Goal: Information Seeking & Learning: Learn about a topic

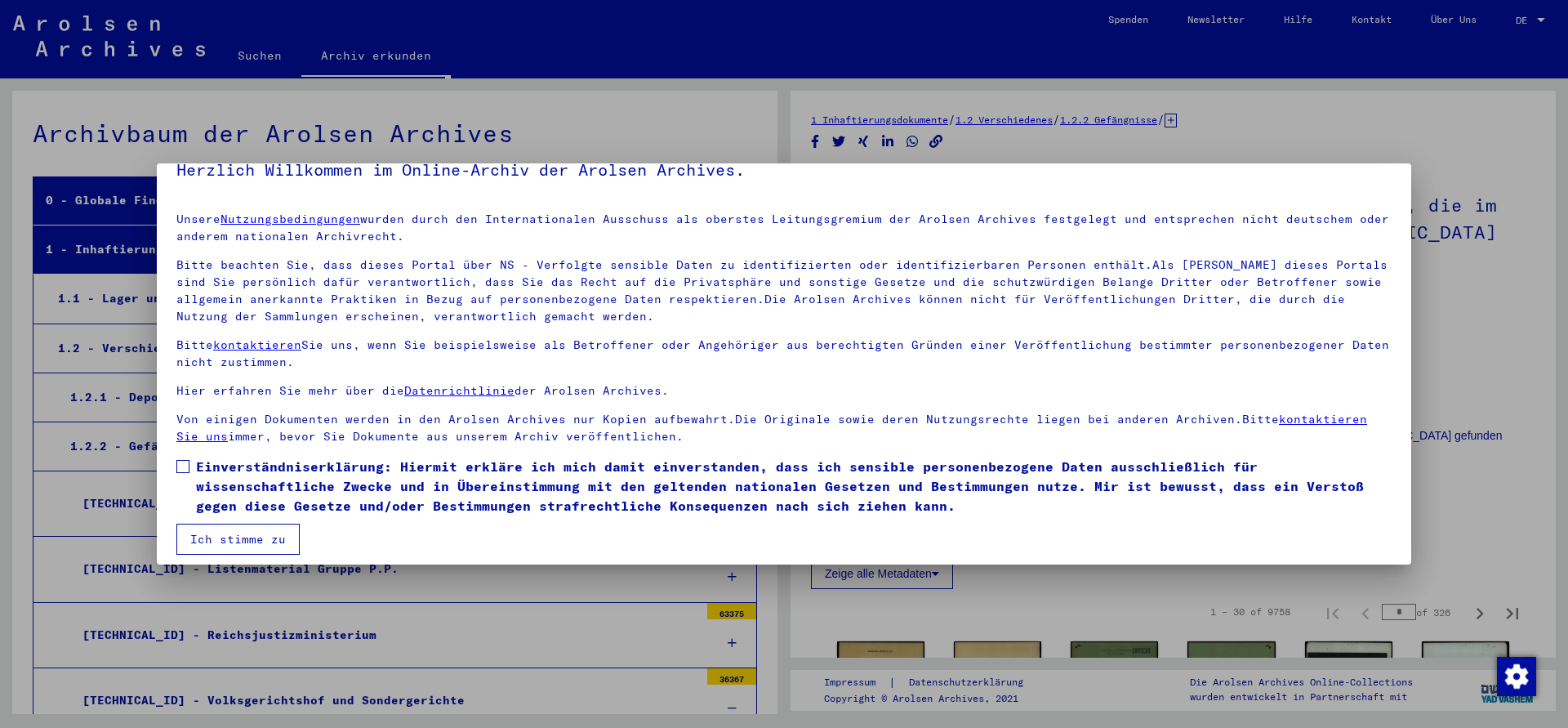
scroll to position [36, 0]
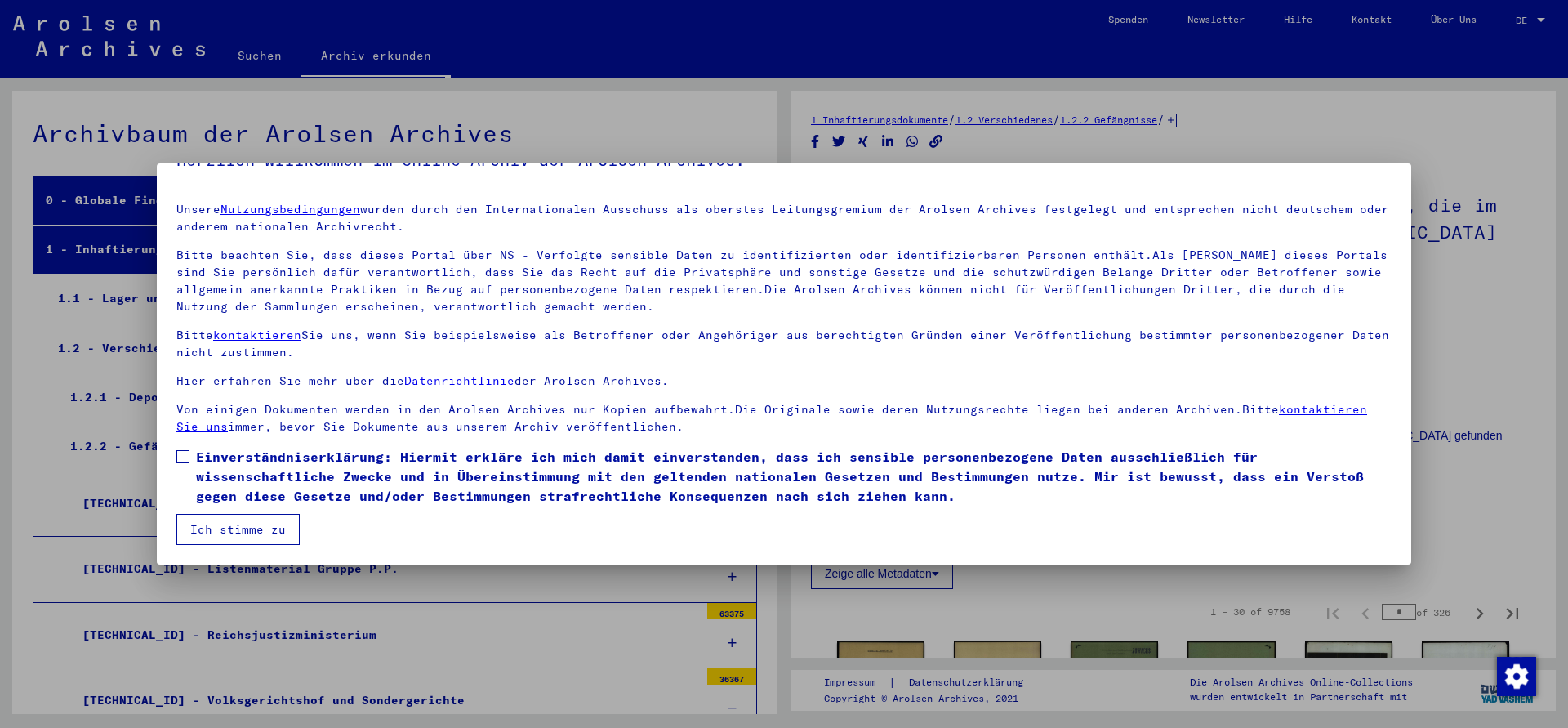
click at [180, 456] on span at bounding box center [183, 456] width 13 height 13
click at [234, 522] on button "Ich stimme zu" at bounding box center [238, 529] width 123 height 31
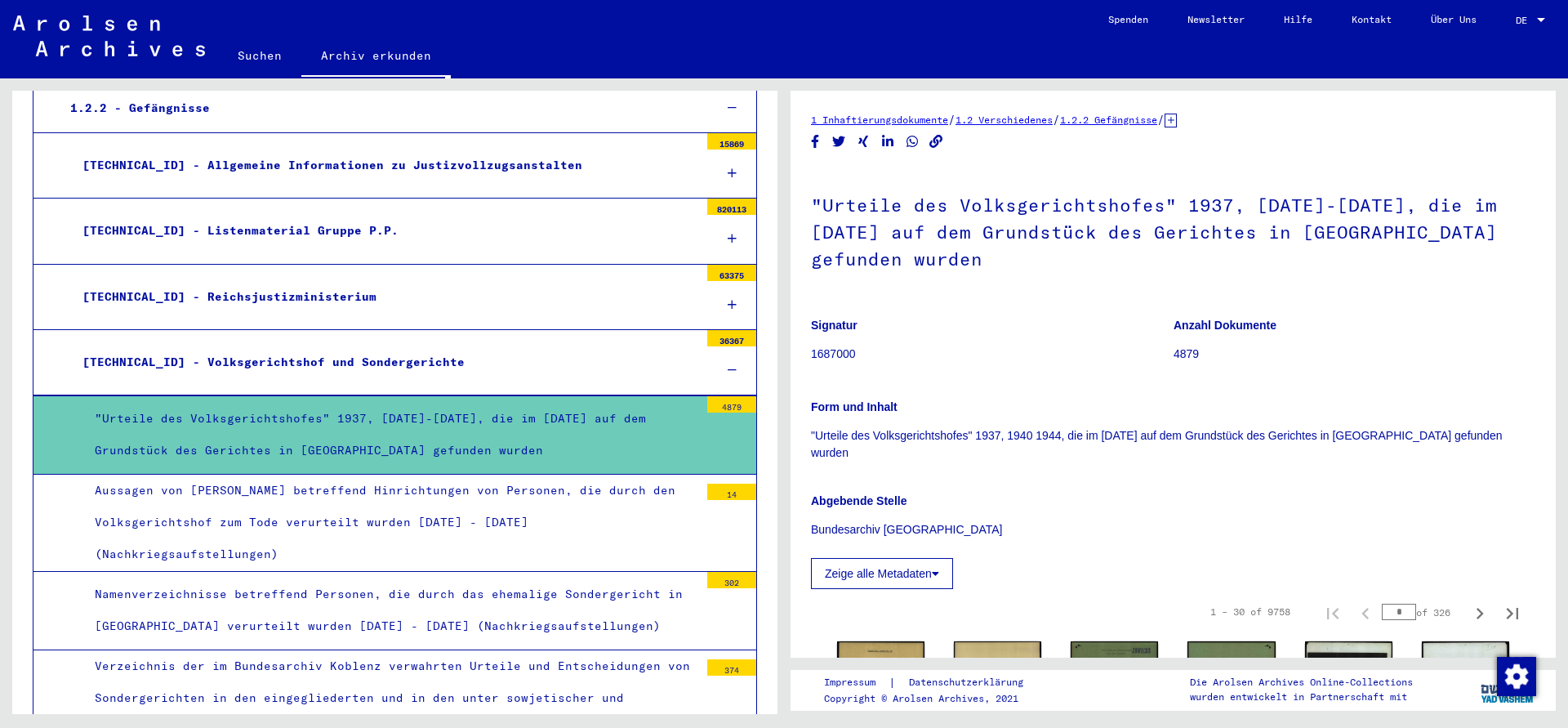
scroll to position [353, 0]
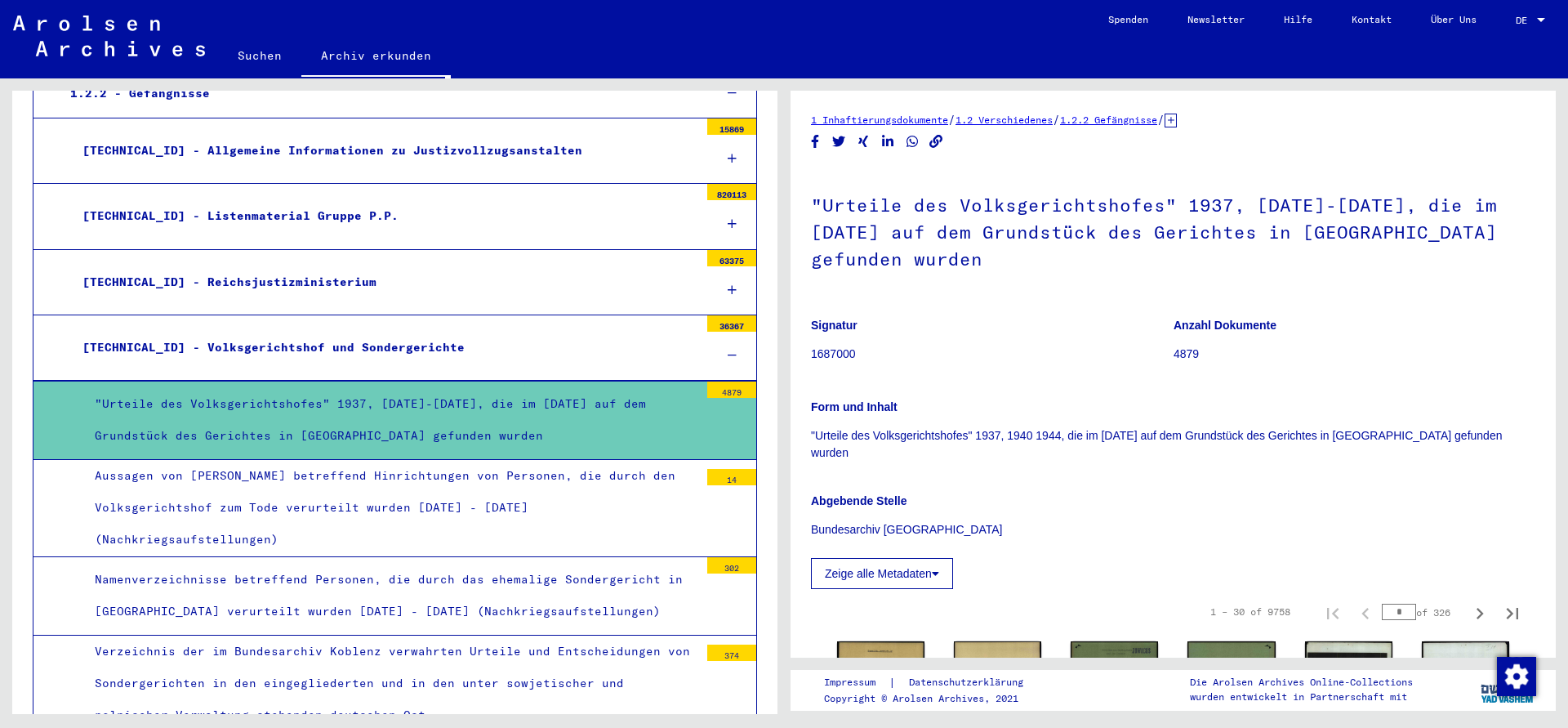
click at [378, 487] on div "Aussagen von [PERSON_NAME] betreffend Hinrichtungen von Personen, die durch den…" at bounding box center [390, 507] width 617 height 96
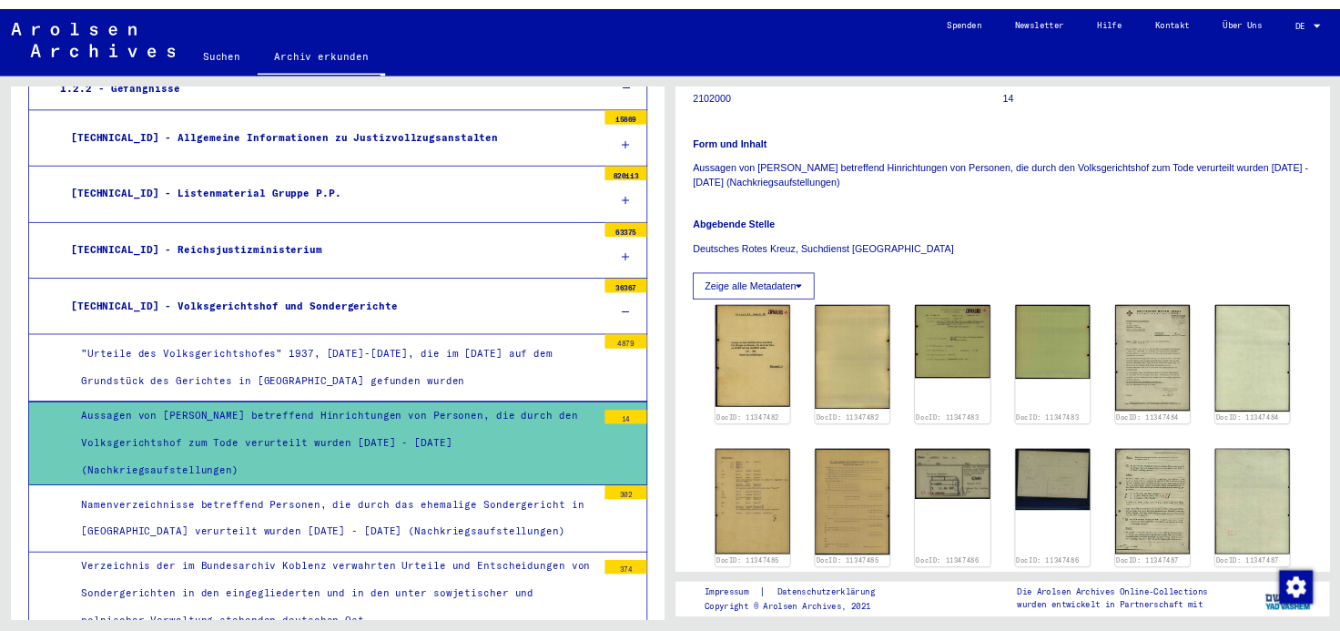
scroll to position [491, 0]
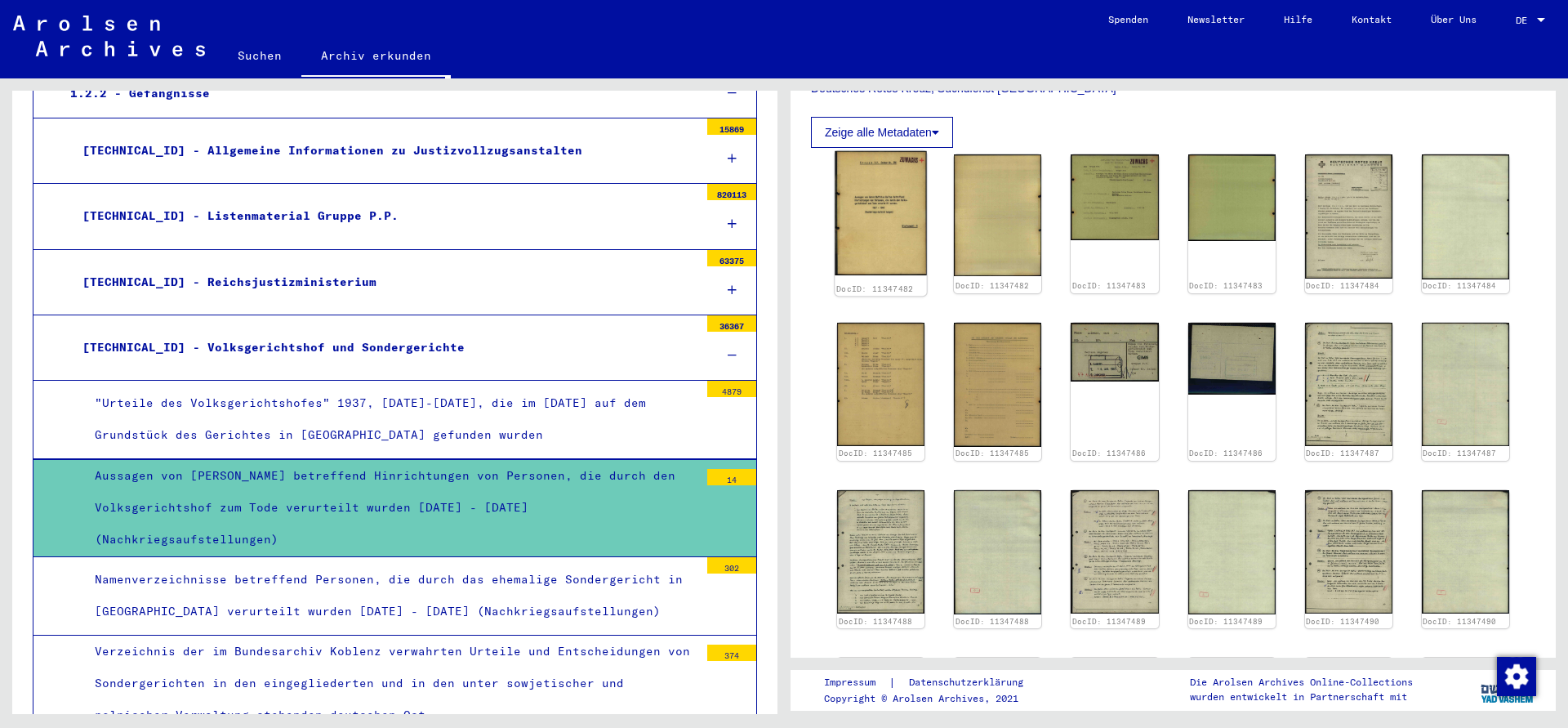
click at [884, 213] on img at bounding box center [880, 213] width 92 height 125
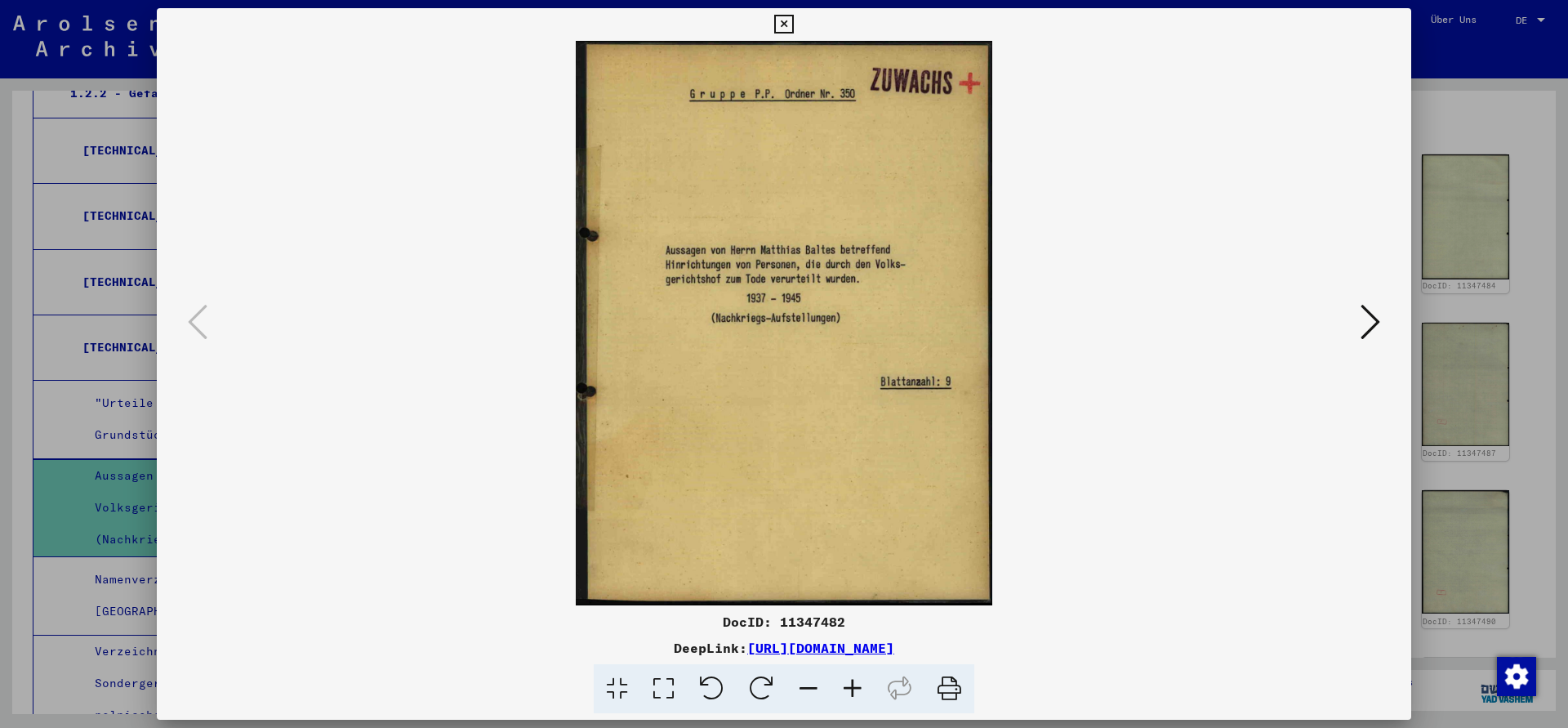
click at [1380, 323] on icon at bounding box center [1371, 322] width 20 height 39
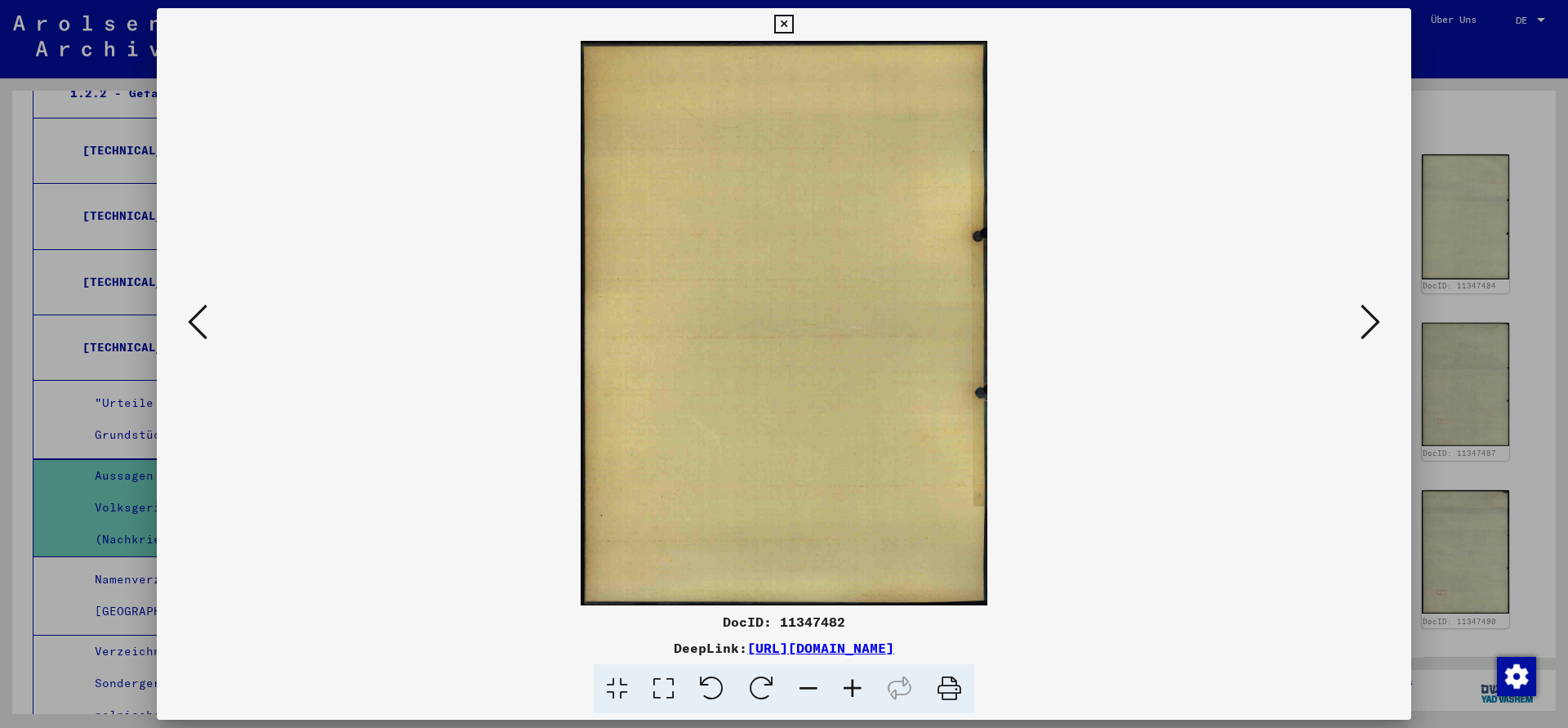
click at [1380, 323] on icon at bounding box center [1371, 322] width 20 height 39
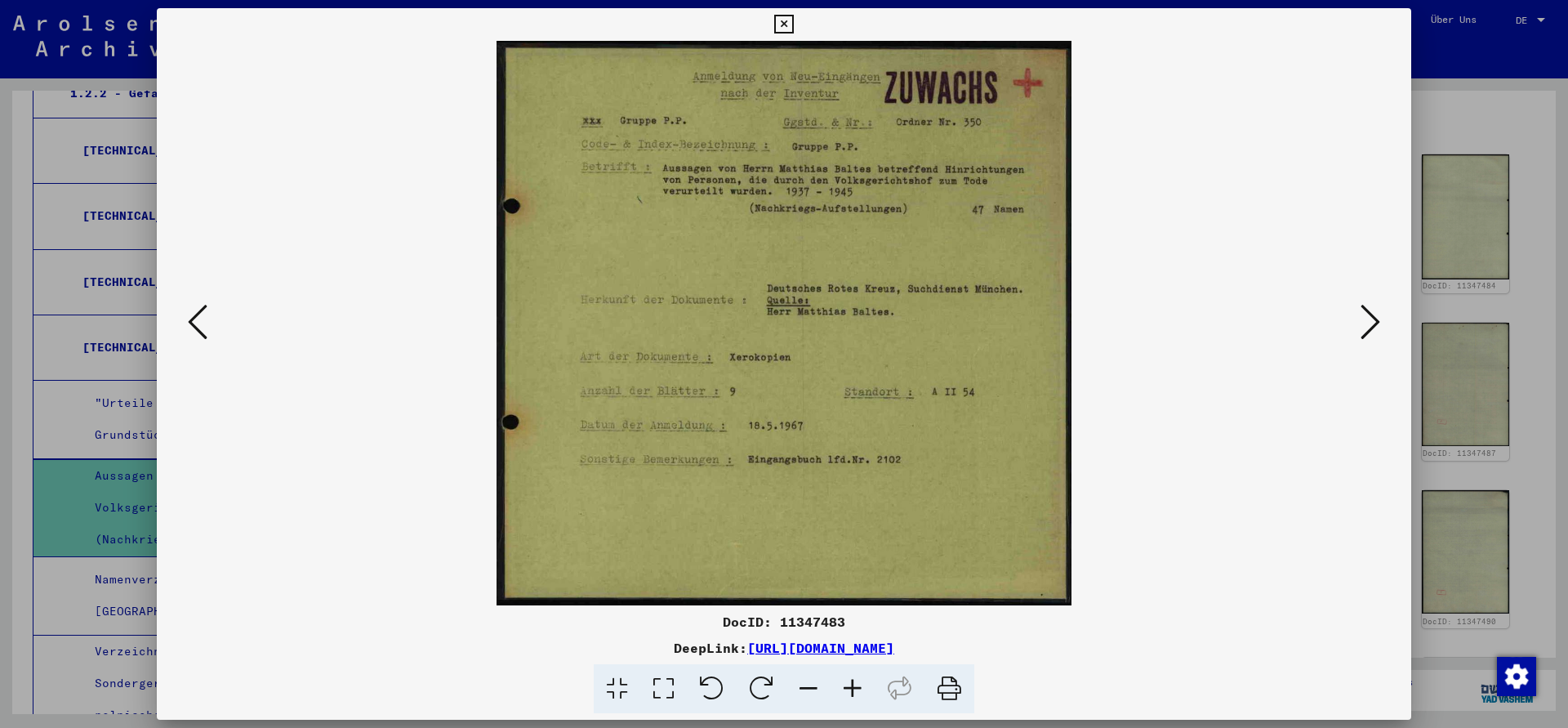
click at [1380, 323] on icon at bounding box center [1371, 322] width 20 height 39
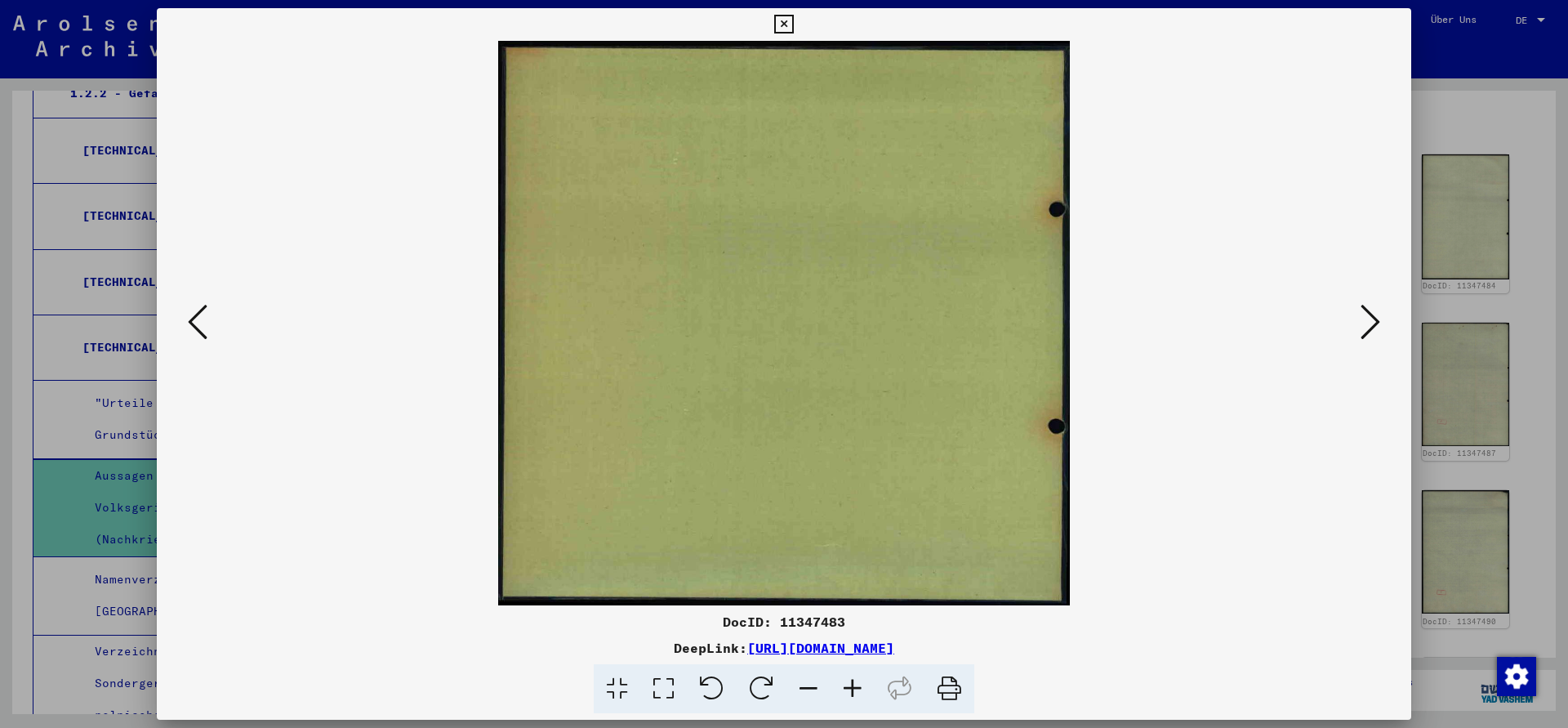
click at [1380, 323] on icon at bounding box center [1371, 322] width 20 height 39
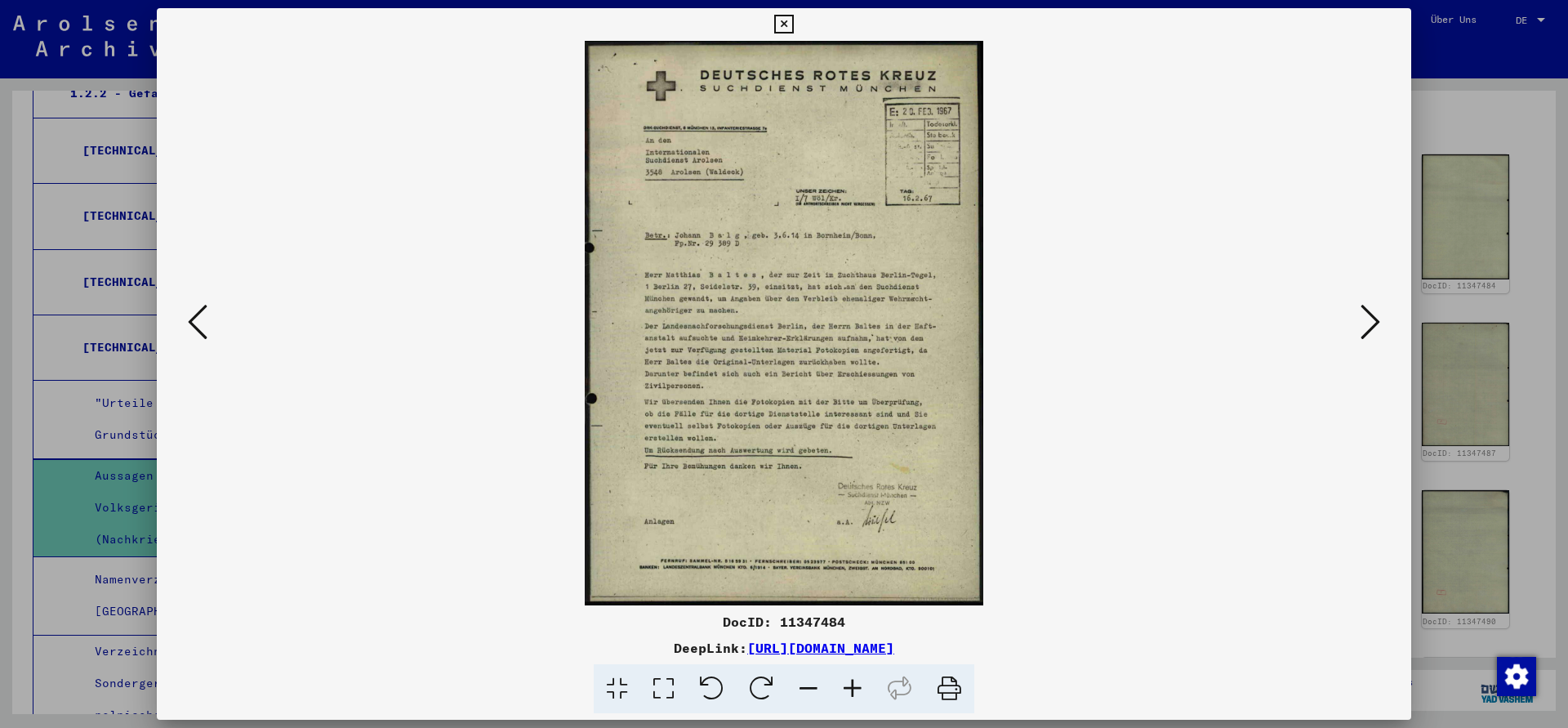
click at [793, 22] on icon at bounding box center [784, 24] width 19 height 20
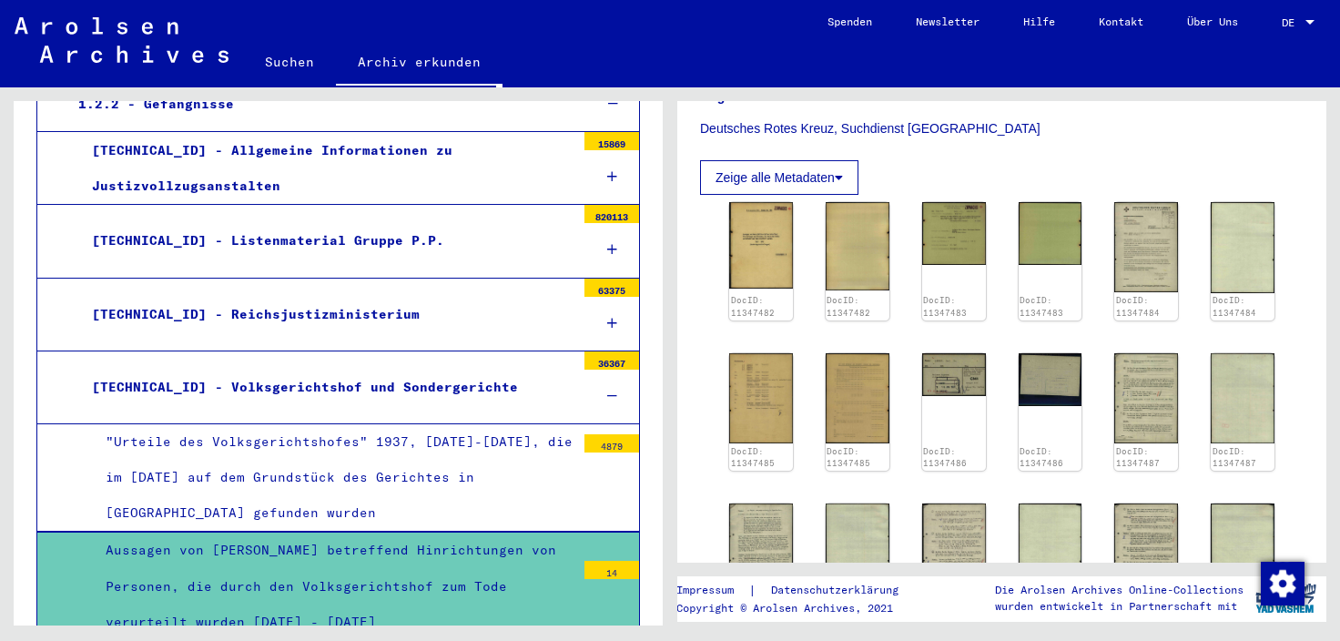
scroll to position [522, 0]
